Goal: Task Accomplishment & Management: Use online tool/utility

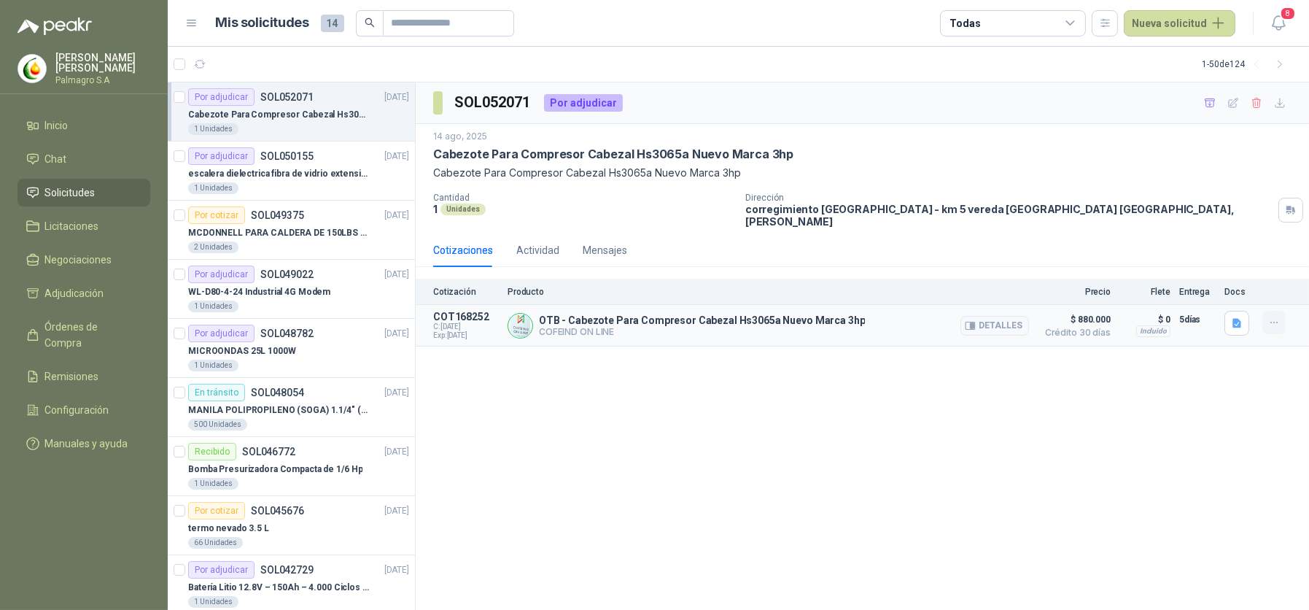
click at [1274, 317] on icon "button" at bounding box center [1274, 323] width 12 height 12
click at [1221, 260] on button "Añadir" at bounding box center [1245, 253] width 117 height 23
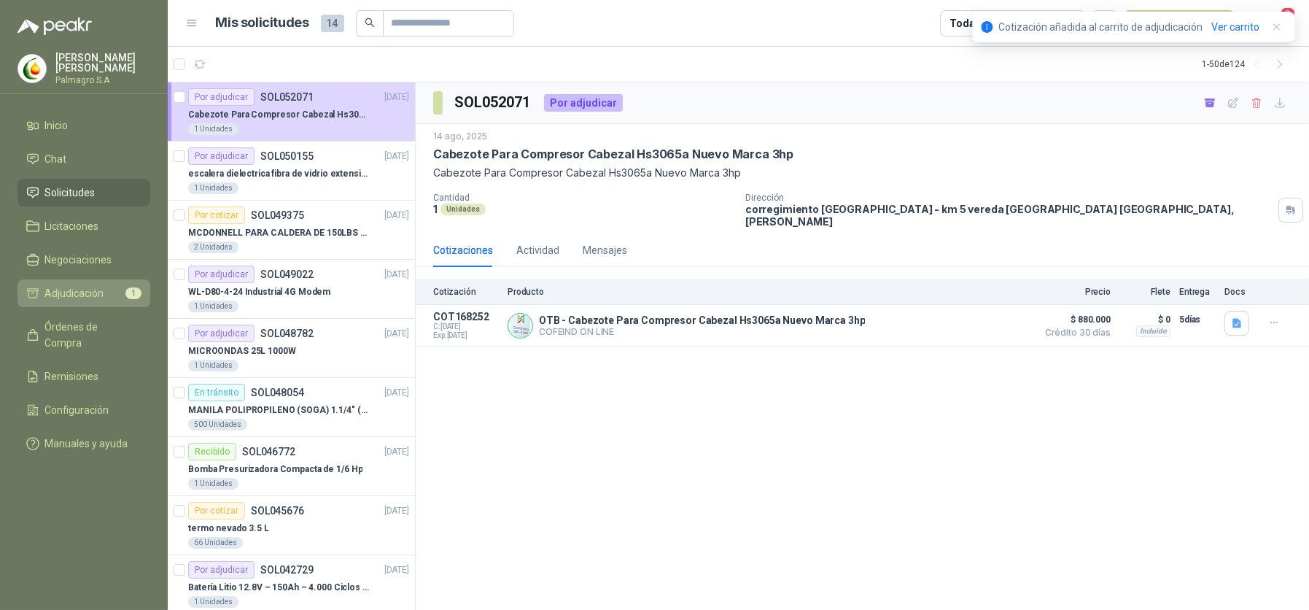
click at [94, 279] on link "Adjudicación 1" at bounding box center [84, 293] width 133 height 28
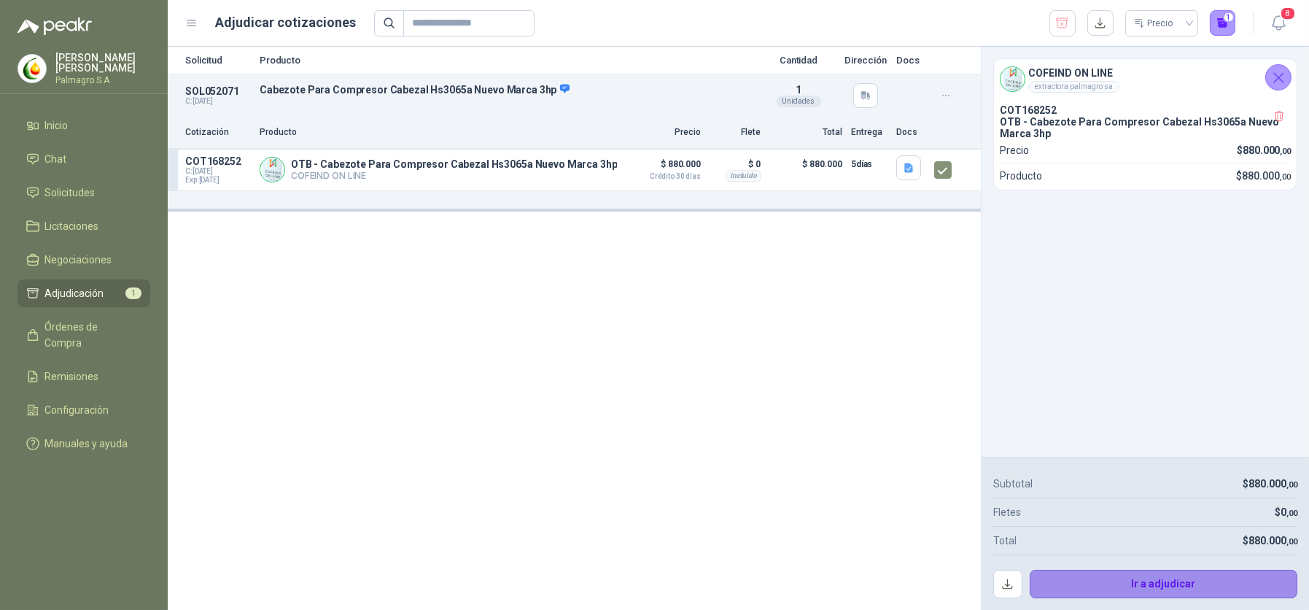
click at [1190, 582] on button "Ir a adjudicar" at bounding box center [1164, 584] width 268 height 29
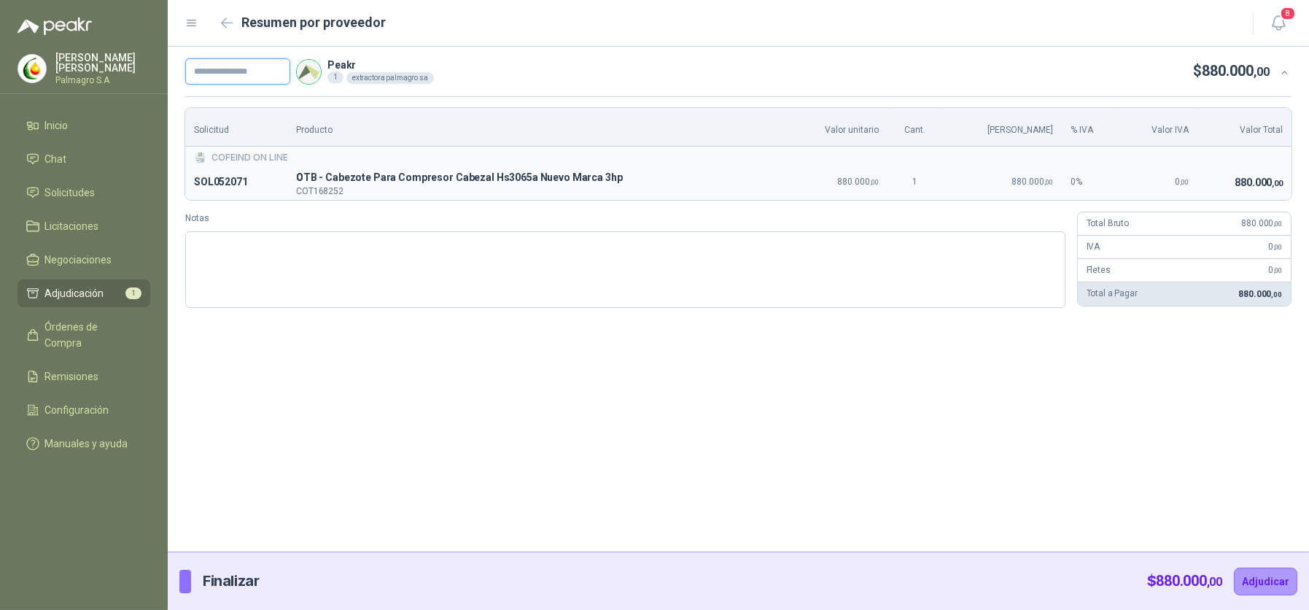
click at [246, 66] on input "text" at bounding box center [237, 71] width 105 height 26
type input "*****"
click at [1275, 588] on button "Adjudicar" at bounding box center [1265, 581] width 63 height 28
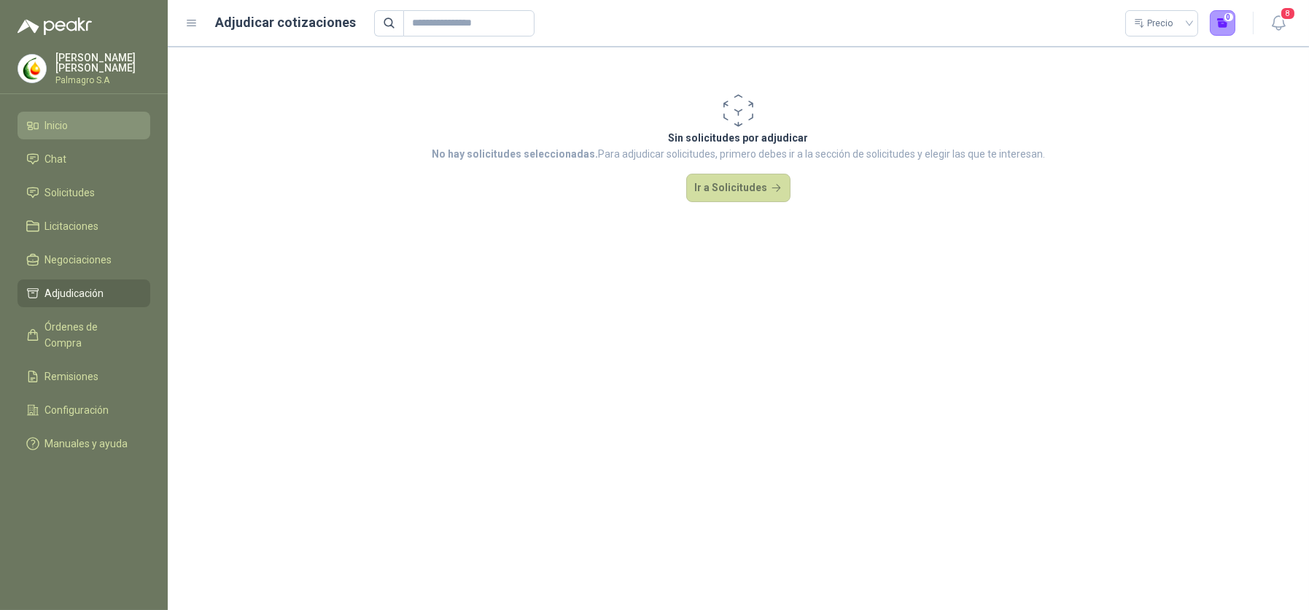
click at [44, 112] on link "Inicio" at bounding box center [84, 126] width 133 height 28
